Goal: Task Accomplishment & Management: Use online tool/utility

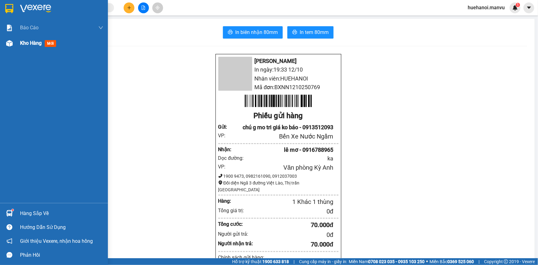
click at [28, 41] on span "Kho hàng" at bounding box center [31, 43] width 22 height 6
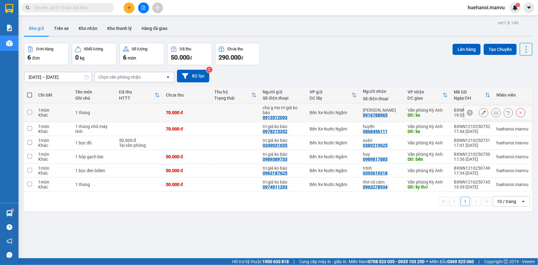
click at [28, 113] on input "checkbox" at bounding box center [29, 112] width 5 height 5
checkbox input "true"
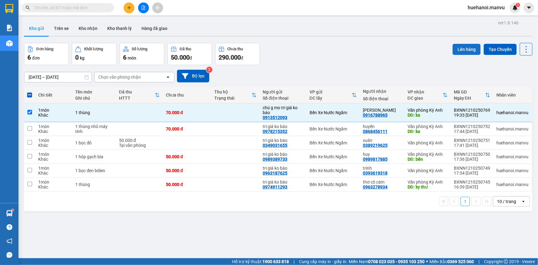
click at [465, 52] on button "Lên hàng" at bounding box center [467, 49] width 28 height 11
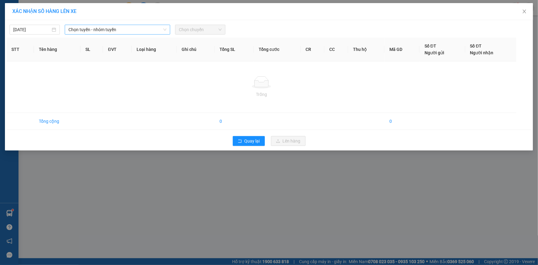
click at [91, 31] on span "Chọn tuyến - nhóm tuyến" at bounding box center [117, 29] width 98 height 9
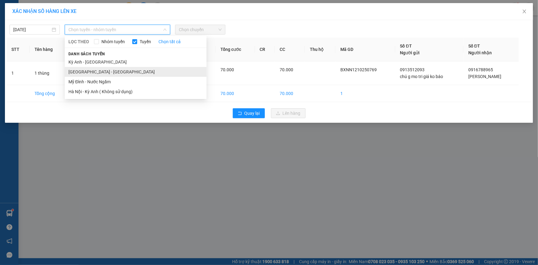
click at [91, 71] on li "[GEOGRAPHIC_DATA] - [GEOGRAPHIC_DATA]" at bounding box center [136, 72] width 142 height 10
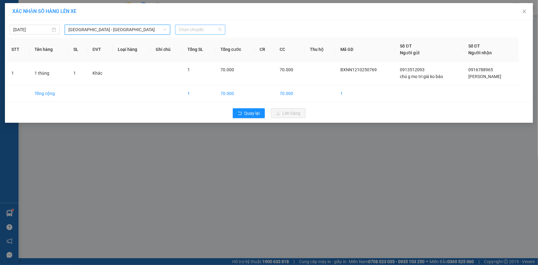
click at [182, 31] on span "Chọn chuyến" at bounding box center [200, 29] width 43 height 9
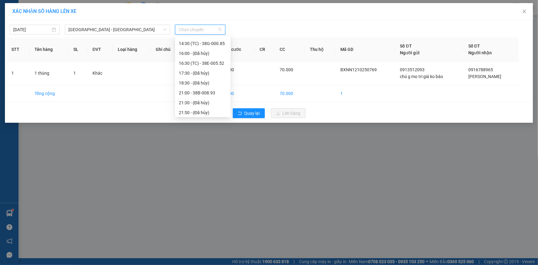
scroll to position [89, 0]
click at [212, 109] on div "22:00 - 38H-034.46" at bounding box center [203, 111] width 48 height 7
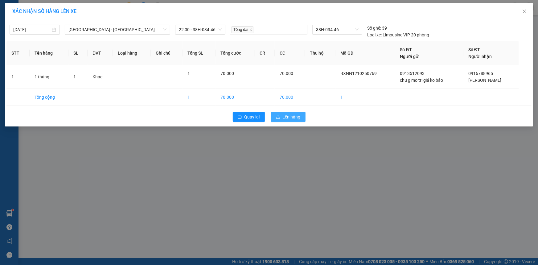
click at [292, 113] on button "Lên hàng" at bounding box center [288, 117] width 35 height 10
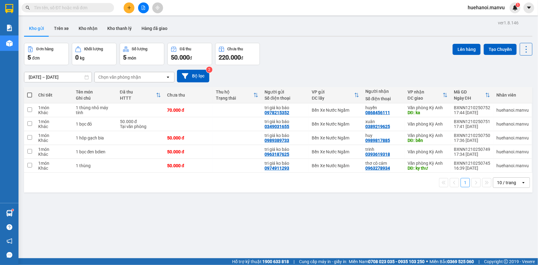
click at [31, 95] on span at bounding box center [29, 95] width 5 height 5
click at [30, 92] on input "checkbox" at bounding box center [30, 92] width 0 height 0
checkbox input "true"
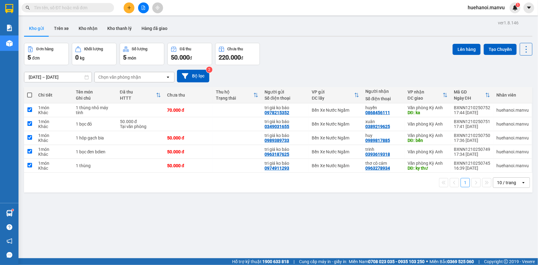
checkbox input "true"
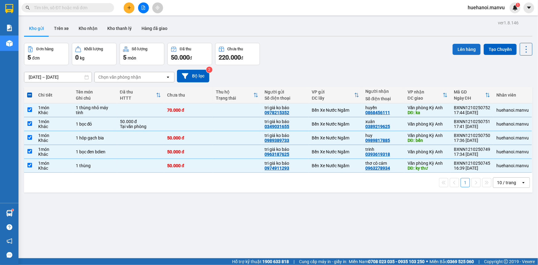
click at [465, 53] on button "Lên hàng" at bounding box center [467, 49] width 28 height 11
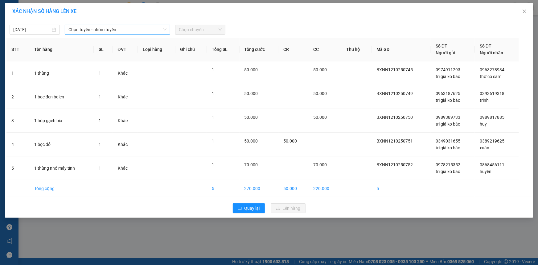
click at [121, 29] on span "Chọn tuyến - nhóm tuyến" at bounding box center [117, 29] width 98 height 9
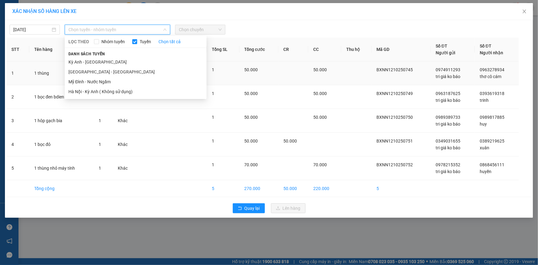
click at [85, 73] on li "[GEOGRAPHIC_DATA] - [GEOGRAPHIC_DATA]" at bounding box center [136, 72] width 142 height 10
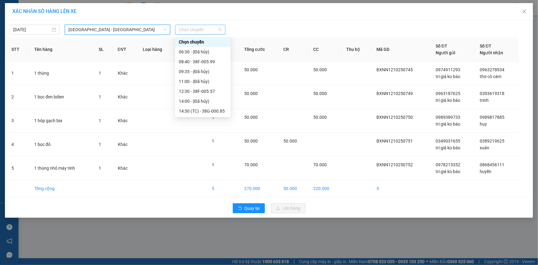
click at [188, 30] on span "Chọn chuyến" at bounding box center [200, 29] width 43 height 9
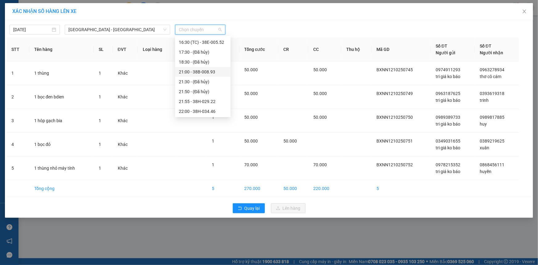
click at [207, 71] on div "21:00 - 38B-008.93" at bounding box center [203, 71] width 48 height 7
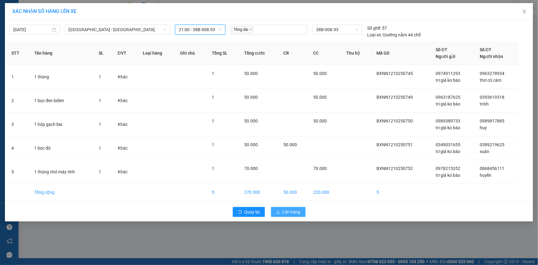
click at [291, 210] on span "Lên hàng" at bounding box center [292, 211] width 18 height 7
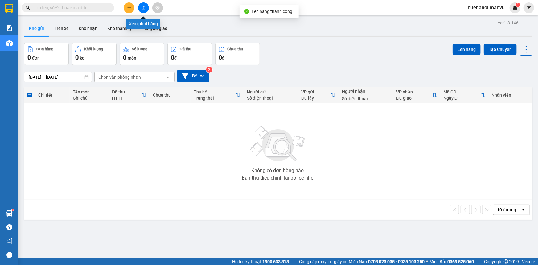
click at [145, 8] on icon "file-add" at bounding box center [143, 8] width 3 height 4
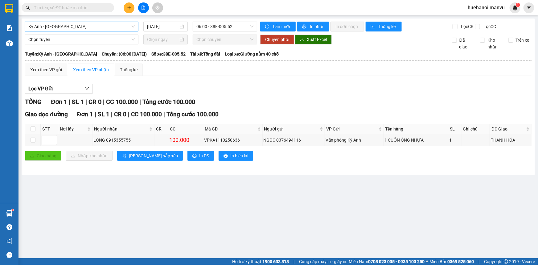
click at [55, 27] on span "Kỳ Anh - [GEOGRAPHIC_DATA]" at bounding box center [81, 26] width 106 height 9
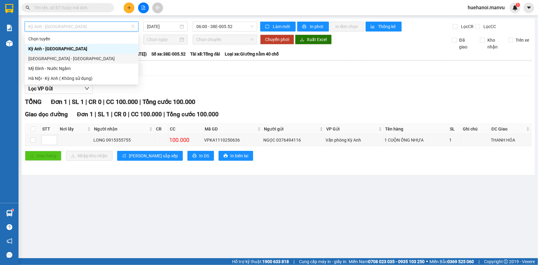
click at [48, 58] on div "[GEOGRAPHIC_DATA] - [GEOGRAPHIC_DATA]" at bounding box center [81, 58] width 106 height 7
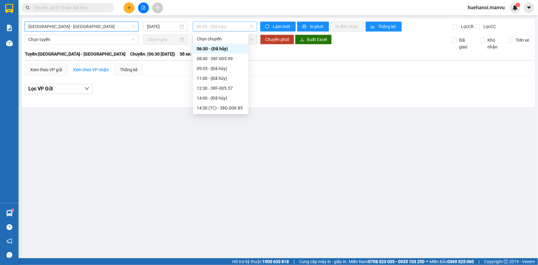
click at [203, 25] on span "06:30 - (Đã hủy)" at bounding box center [224, 26] width 57 height 9
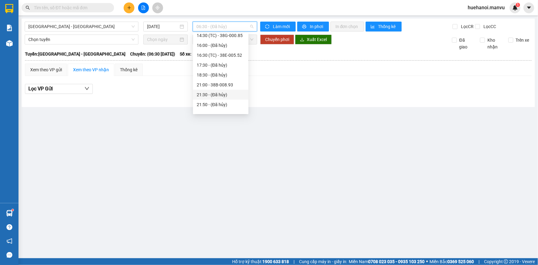
scroll to position [89, 0]
click at [224, 68] on div "21:00 - 38B-008.93" at bounding box center [221, 68] width 48 height 7
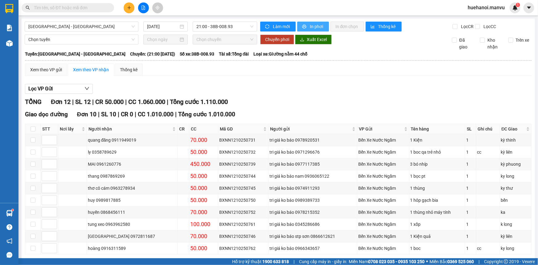
click at [310, 28] on span "In phơi" at bounding box center [317, 26] width 14 height 7
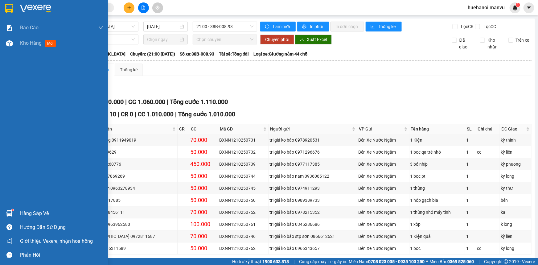
click at [30, 214] on div "Hàng sắp về" at bounding box center [61, 213] width 83 height 9
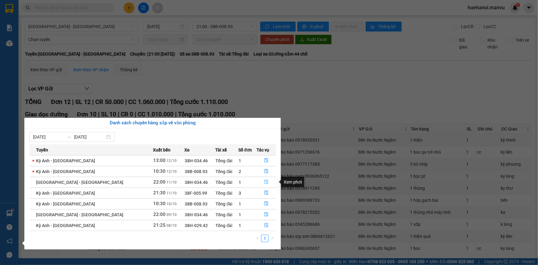
click at [265, 181] on icon "file-done" at bounding box center [267, 182] width 4 height 4
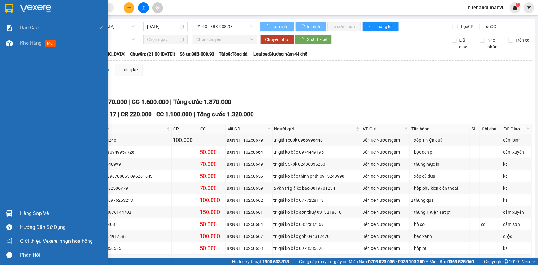
click at [12, 192] on div "Báo cáo 1. Chi tiết đơn hàng toàn nhà xe 2. Báo cáo doanh thu các văn phòng ( k…" at bounding box center [54, 111] width 108 height 183
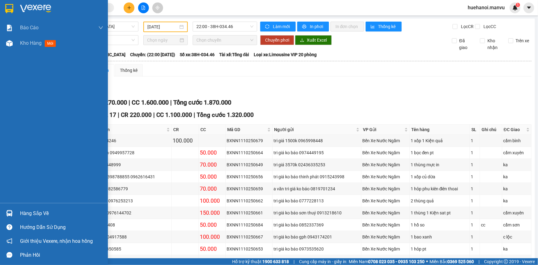
click at [31, 217] on div "Hàng sắp về" at bounding box center [61, 213] width 83 height 9
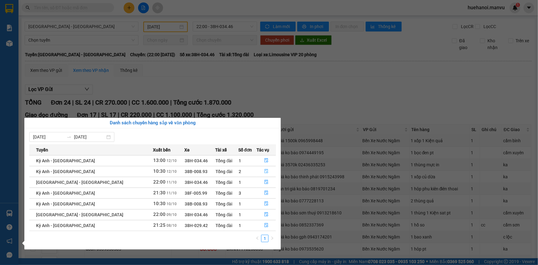
click at [264, 171] on icon "file-done" at bounding box center [266, 171] width 4 height 4
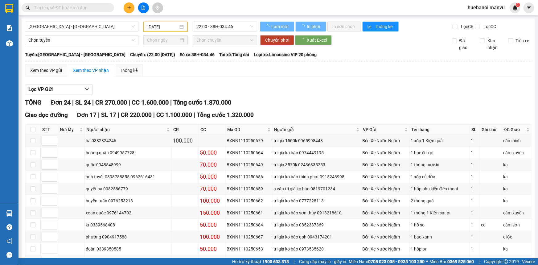
type input "[DATE]"
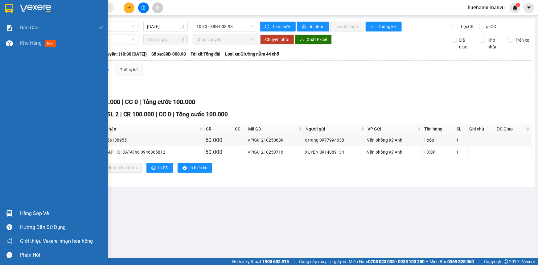
click at [22, 216] on div "Hàng sắp về" at bounding box center [61, 213] width 83 height 9
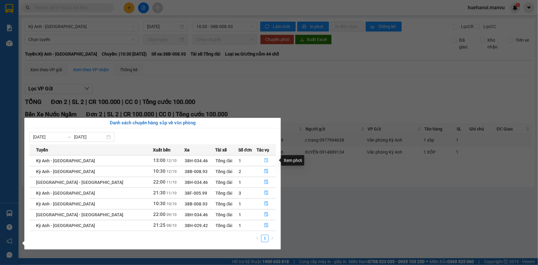
click at [265, 162] on icon "file-done" at bounding box center [267, 160] width 4 height 4
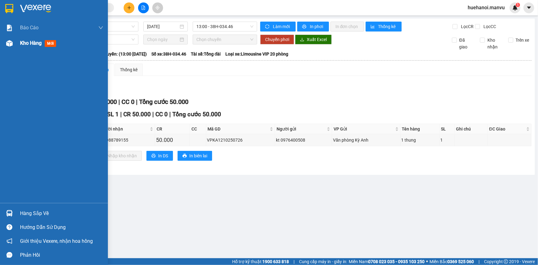
click at [34, 40] on span "Kho hàng" at bounding box center [31, 43] width 22 height 6
